Goal: Navigation & Orientation: Find specific page/section

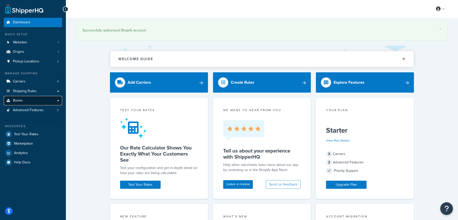
click at [29, 102] on link "Boxes" at bounding box center [33, 100] width 58 height 9
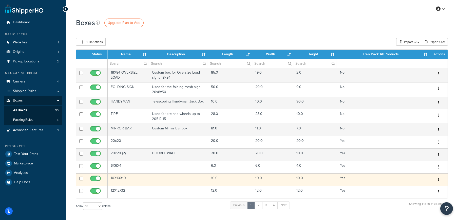
scroll to position [25, 0]
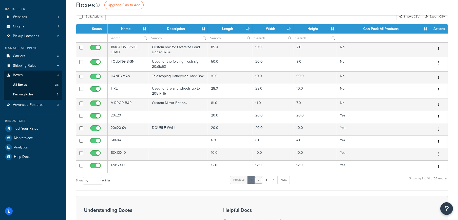
click at [260, 180] on link "2" at bounding box center [258, 180] width 8 height 8
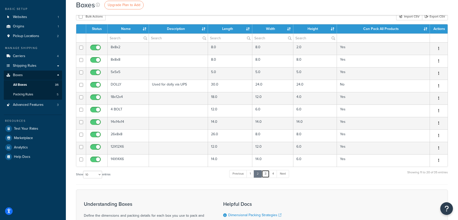
click at [267, 175] on link "3" at bounding box center [266, 174] width 8 height 8
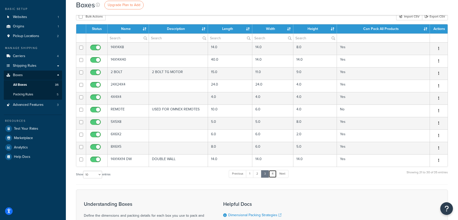
click at [273, 172] on link "4" at bounding box center [273, 174] width 8 height 8
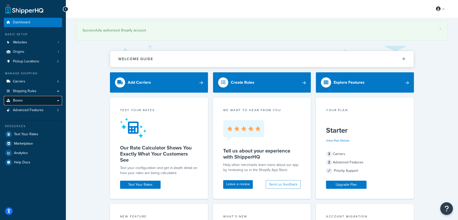
click at [28, 100] on link "Boxes" at bounding box center [33, 100] width 58 height 9
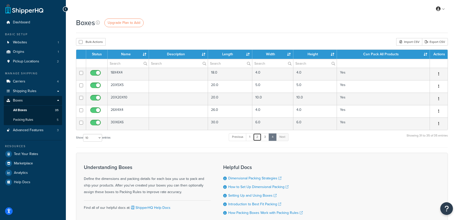
click at [259, 136] on link "2" at bounding box center [257, 137] width 8 height 8
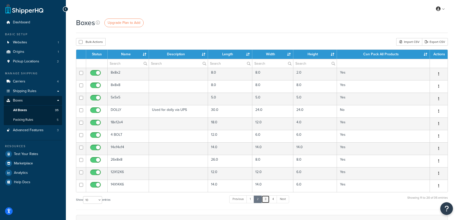
click at [267, 197] on link "3" at bounding box center [266, 199] width 8 height 8
